Goal: Information Seeking & Learning: Learn about a topic

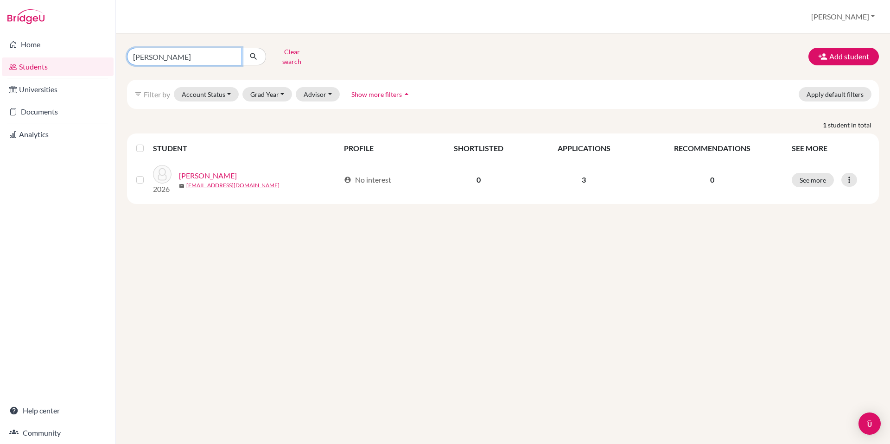
click at [180, 52] on input "[PERSON_NAME]" at bounding box center [184, 57] width 115 height 18
type input "[PERSON_NAME]"
click button "submit" at bounding box center [254, 57] width 25 height 18
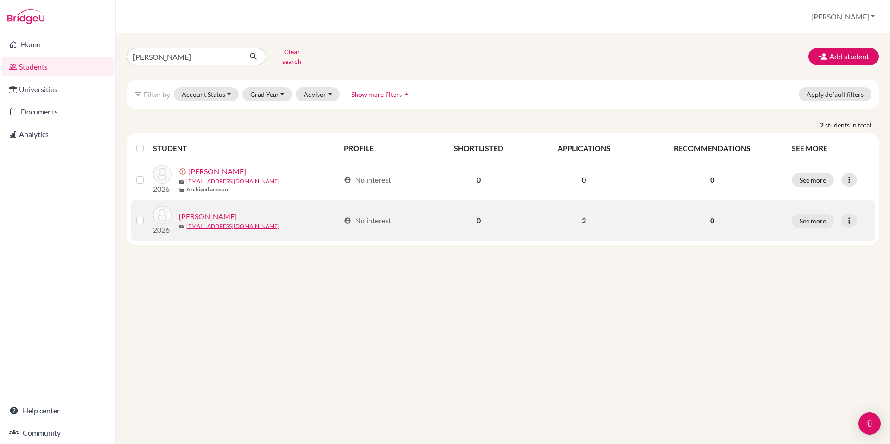
click at [208, 211] on link "[PERSON_NAME]" at bounding box center [208, 216] width 58 height 11
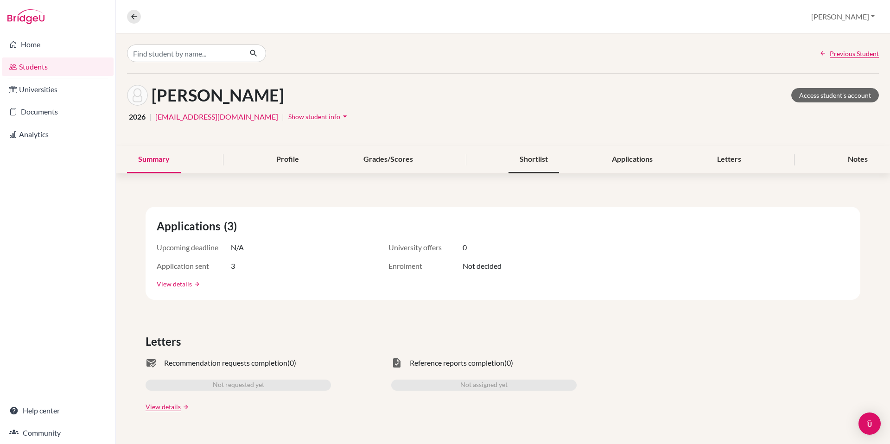
click at [540, 155] on div "Shortlist" at bounding box center [533, 159] width 51 height 27
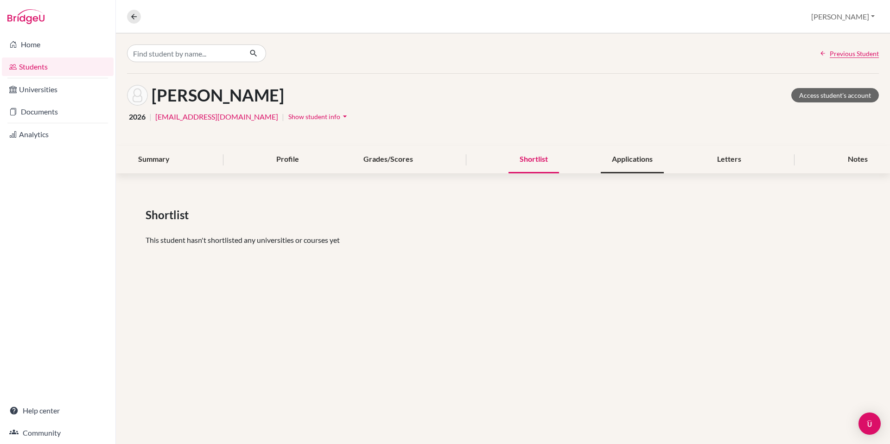
click at [624, 167] on div "Applications" at bounding box center [632, 159] width 63 height 27
